Goal: Information Seeking & Learning: Learn about a topic

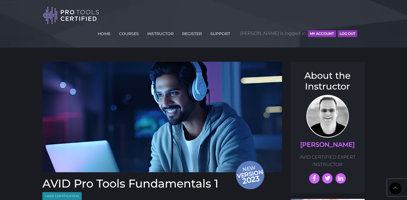
scroll to position [696, 0]
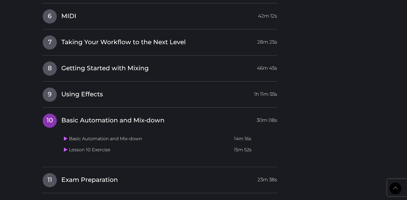
click at [67, 133] on td "Basic Automation and Mix-down" at bounding box center [147, 138] width 170 height 11
click at [66, 136] on icon at bounding box center [66, 138] width 4 height 5
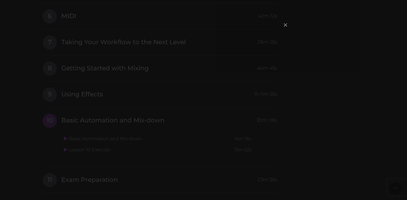
click at [285, 24] on span "×" at bounding box center [286, 25] width 6 height 12
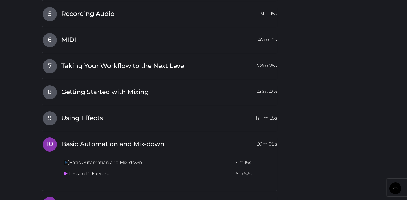
scroll to position [672, 0]
click at [102, 158] on td "Basic Automation and Mix-down" at bounding box center [147, 163] width 170 height 11
click at [63, 158] on td "Basic Automation and Mix-down" at bounding box center [147, 163] width 170 height 11
click at [67, 158] on td "Basic Automation and Mix-down" at bounding box center [147, 163] width 170 height 11
click at [66, 160] on icon at bounding box center [66, 162] width 4 height 5
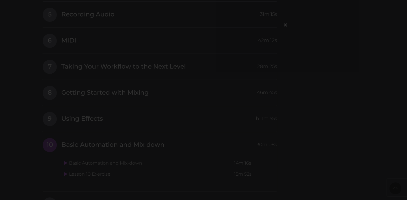
click at [339, 50] on div "×" at bounding box center [203, 100] width 407 height 200
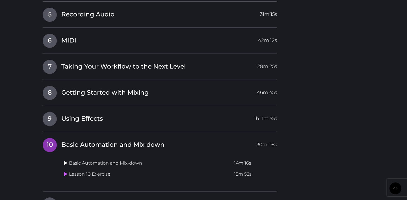
click at [66, 160] on icon at bounding box center [66, 162] width 4 height 5
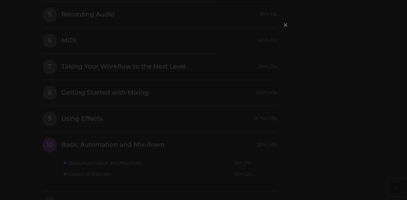
click at [284, 28] on span "×" at bounding box center [286, 25] width 6 height 12
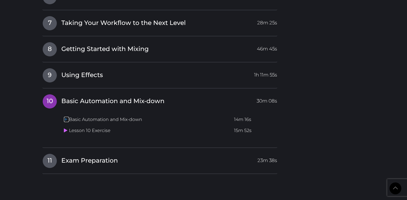
scroll to position [722, 0]
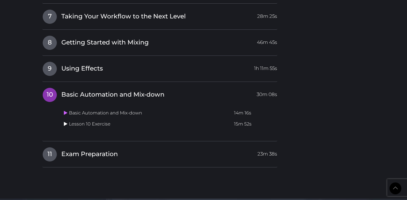
click at [66, 121] on icon at bounding box center [66, 123] width 4 height 5
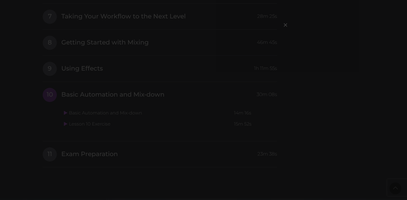
click at [81, 77] on div "×" at bounding box center [203, 100] width 407 height 200
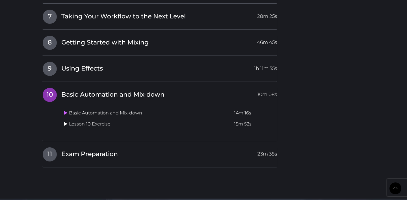
click at [64, 121] on icon at bounding box center [66, 123] width 4 height 5
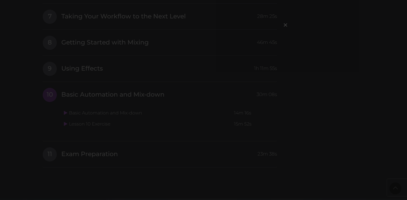
click at [342, 69] on div "×" at bounding box center [203, 100] width 407 height 200
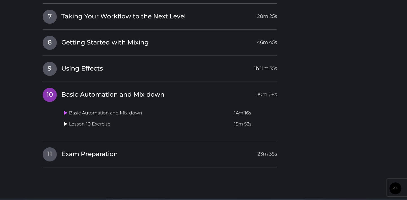
click at [64, 121] on icon at bounding box center [66, 123] width 4 height 5
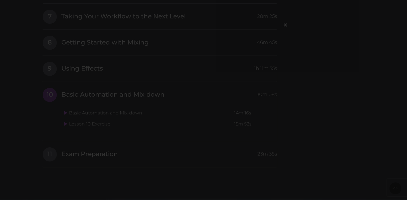
click at [307, 41] on div "×" at bounding box center [203, 100] width 407 height 200
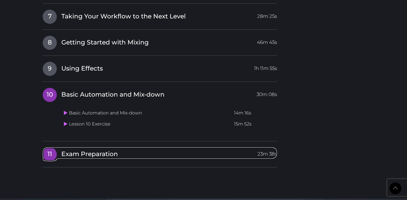
click at [56, 147] on span "11" at bounding box center [50, 154] width 14 height 14
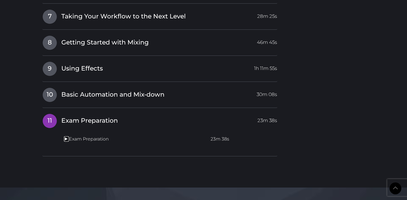
click at [65, 136] on icon at bounding box center [66, 138] width 4 height 5
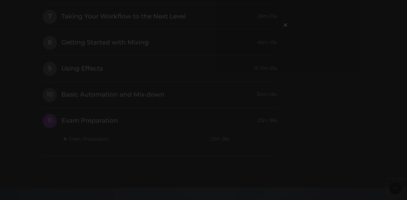
click at [341, 27] on div "×" at bounding box center [203, 100] width 407 height 200
